Goal: Task Accomplishment & Management: Use online tool/utility

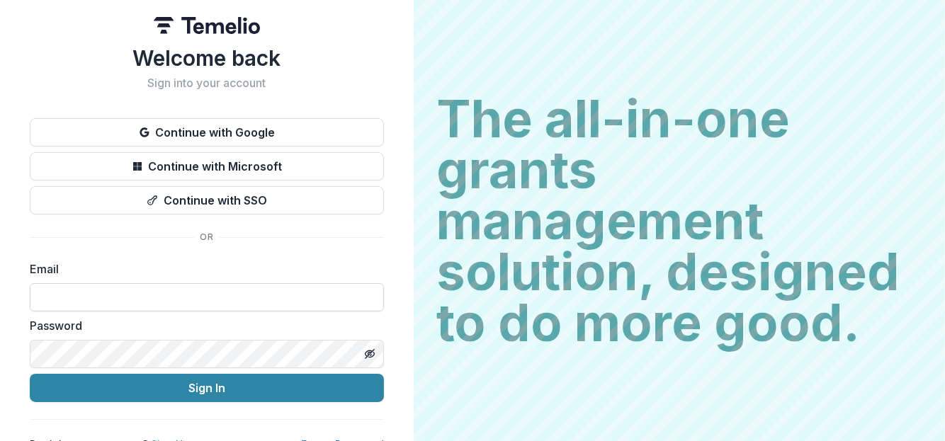
click at [84, 293] on input at bounding box center [207, 297] width 354 height 28
type input "**********"
click at [30, 374] on button "Sign In" at bounding box center [207, 388] width 354 height 28
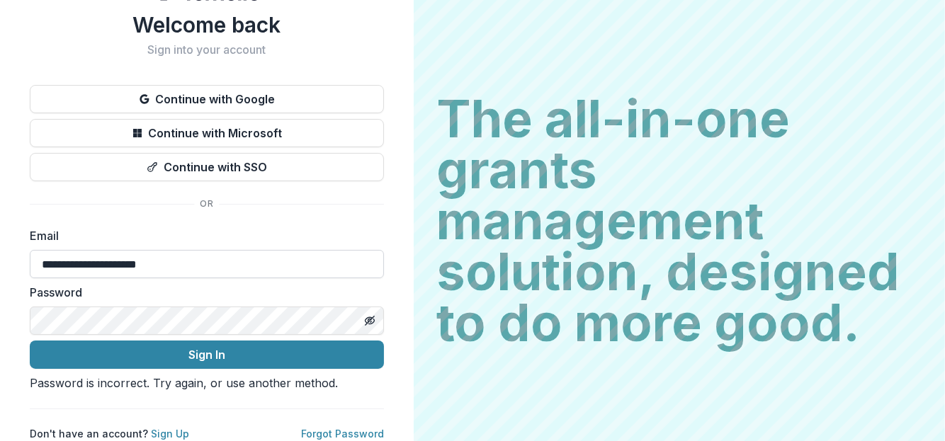
scroll to position [70, 0]
click at [30, 341] on button "Sign In" at bounding box center [207, 355] width 354 height 28
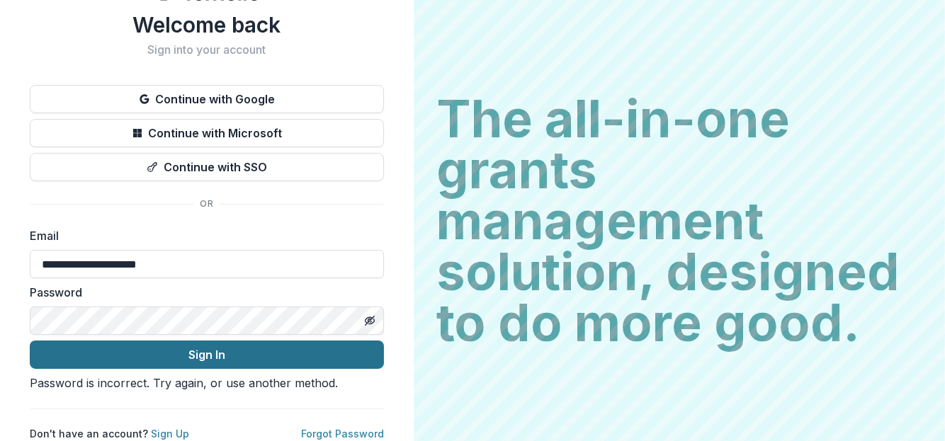
scroll to position [72, 0]
click at [223, 341] on button "Sign In" at bounding box center [207, 355] width 354 height 28
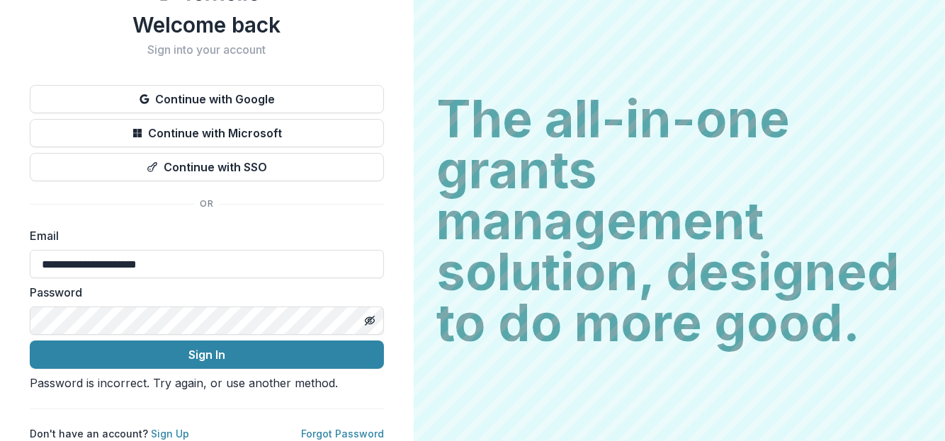
click at [23, 277] on div "**********" at bounding box center [207, 204] width 414 height 475
click at [372, 320] on icon "Toggle password visibility" at bounding box center [372, 322] width 6 height 5
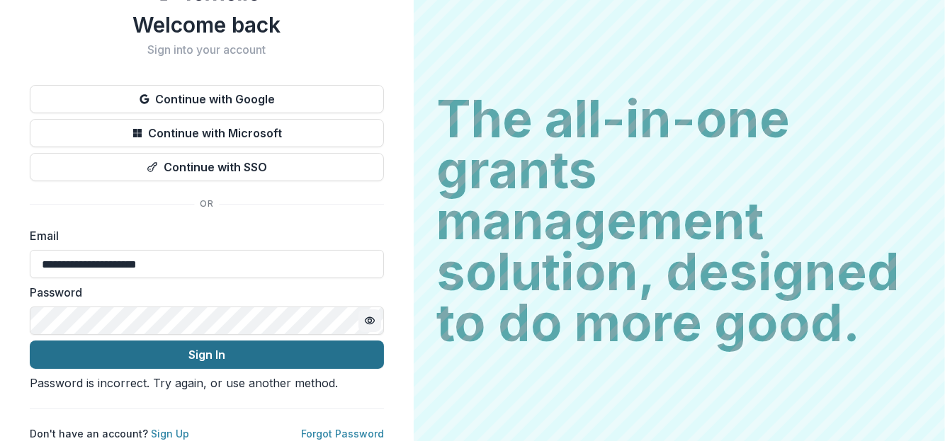
click at [239, 341] on button "Sign In" at bounding box center [207, 355] width 354 height 28
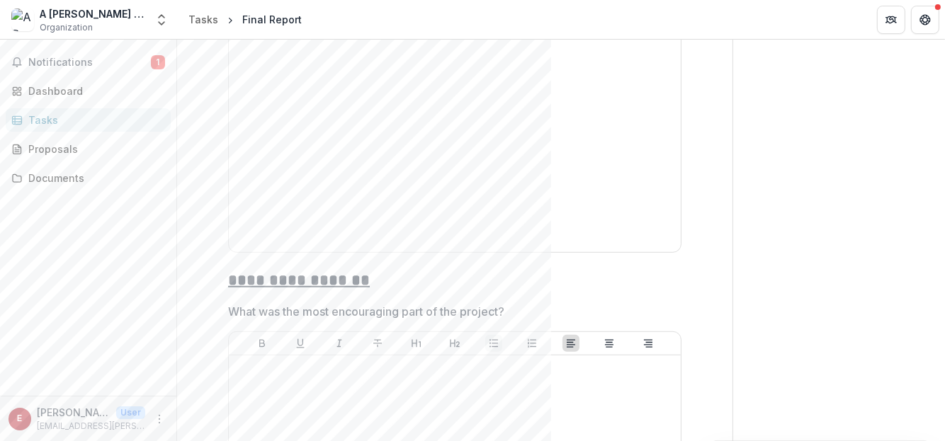
scroll to position [425, 0]
